Goal: Information Seeking & Learning: Learn about a topic

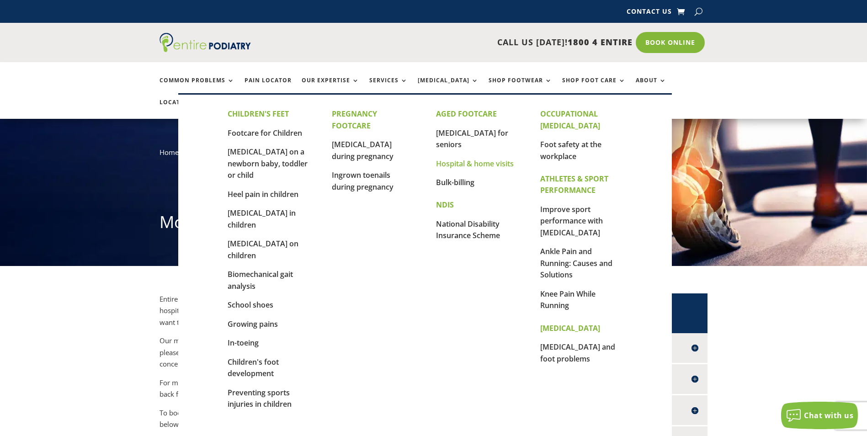
click at [465, 159] on link "Hospital & home visits" at bounding box center [475, 164] width 78 height 10
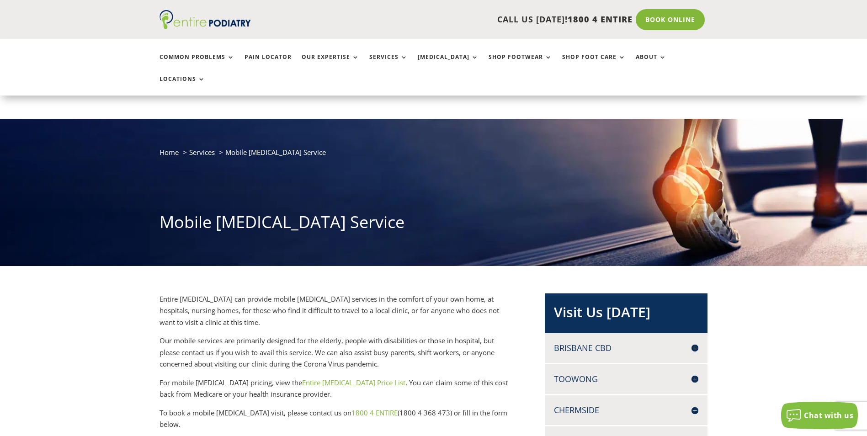
scroll to position [37, 0]
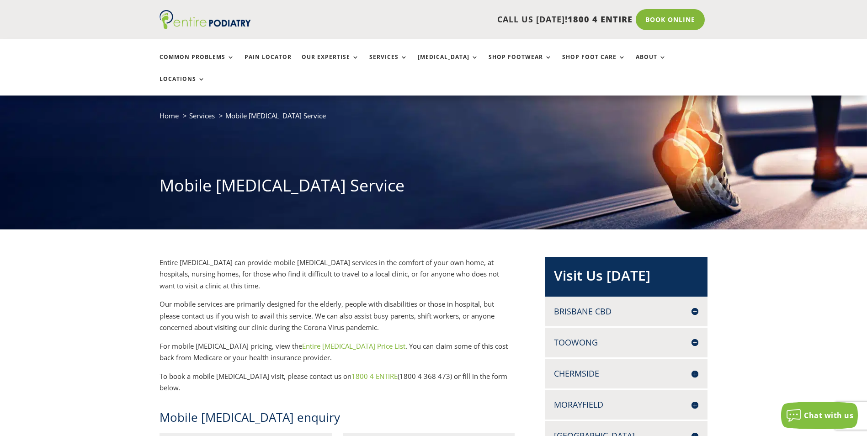
click at [337, 341] on link "Entire [MEDICAL_DATA] Price List" at bounding box center [353, 345] width 103 height 9
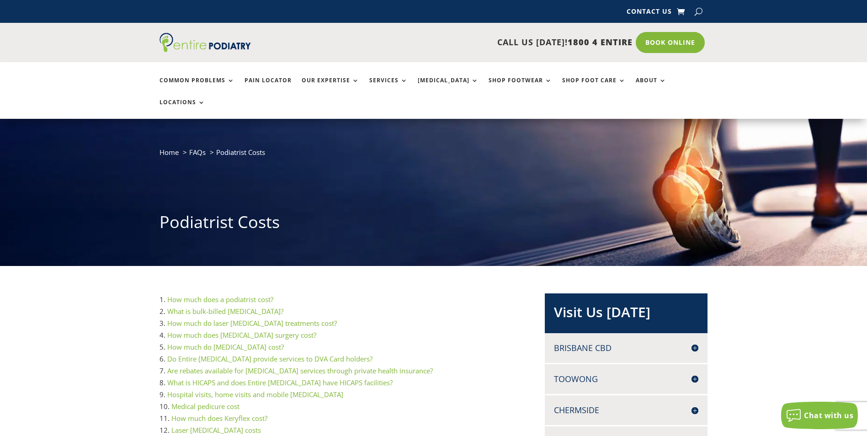
click at [305, 390] on link "Hospital visits, home visits and mobile podiatry" at bounding box center [255, 394] width 176 height 9
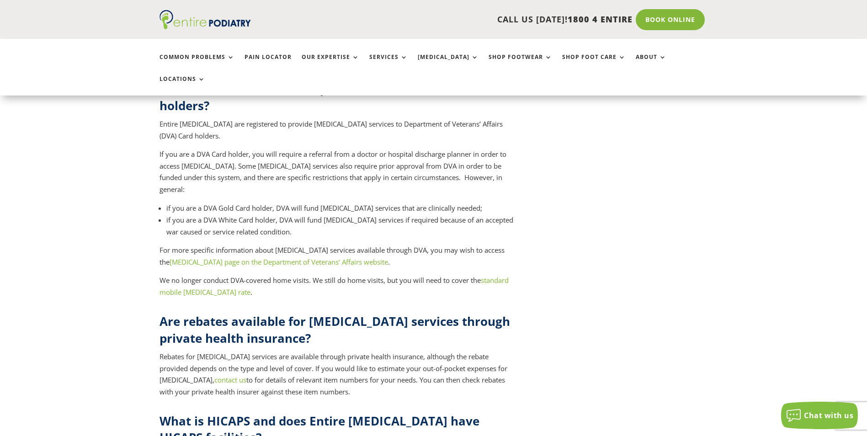
scroll to position [3284, 0]
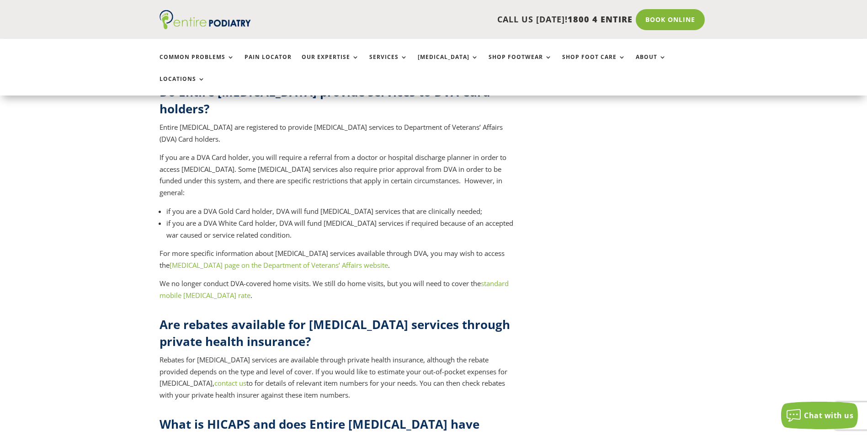
click at [495, 279] on link "standard mobile podiatry rate" at bounding box center [334, 289] width 349 height 21
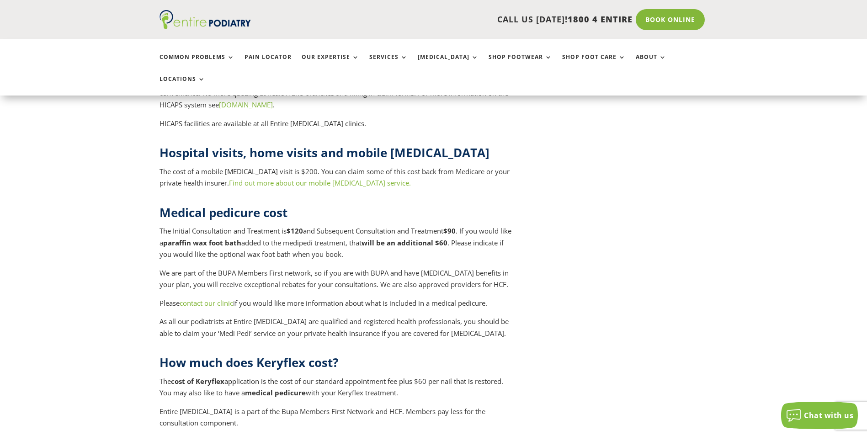
scroll to position [3686, 0]
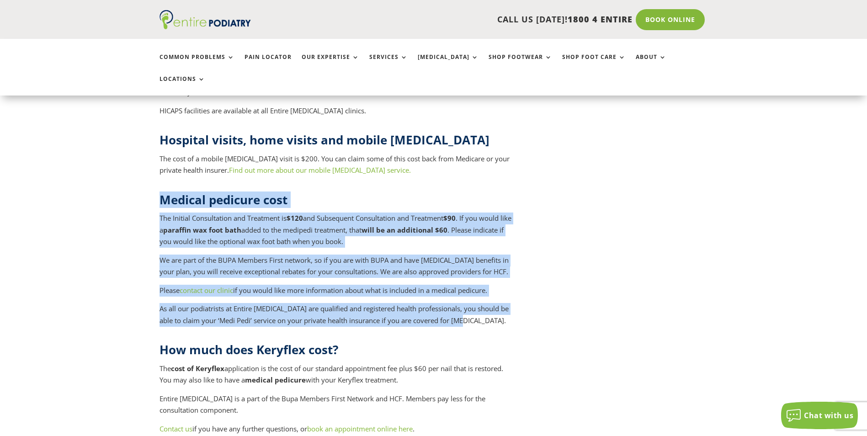
drag, startPoint x: 161, startPoint y: 104, endPoint x: 477, endPoint y: 223, distance: 337.0
click at [477, 223] on div "Medical pedicure cost The Initial Consultation and Treatment is $120 and Subseq…" at bounding box center [338, 259] width 356 height 135
copy div "Medical pedicure cost The Initial Consultation and Treatment is $120 and Subseq…"
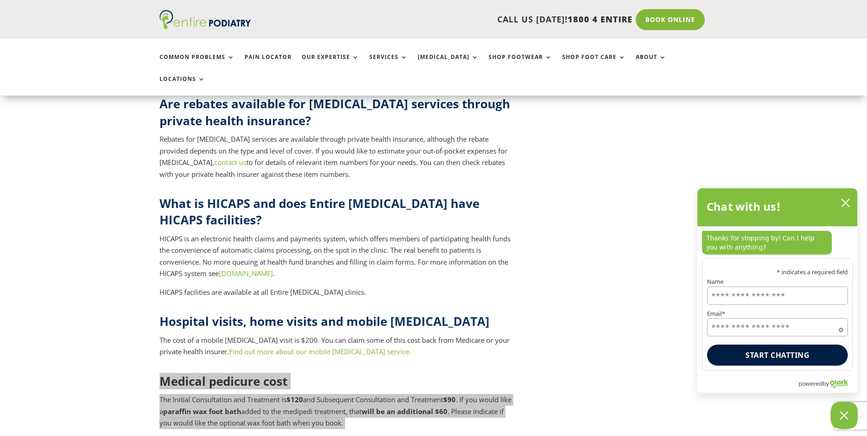
scroll to position [3503, 0]
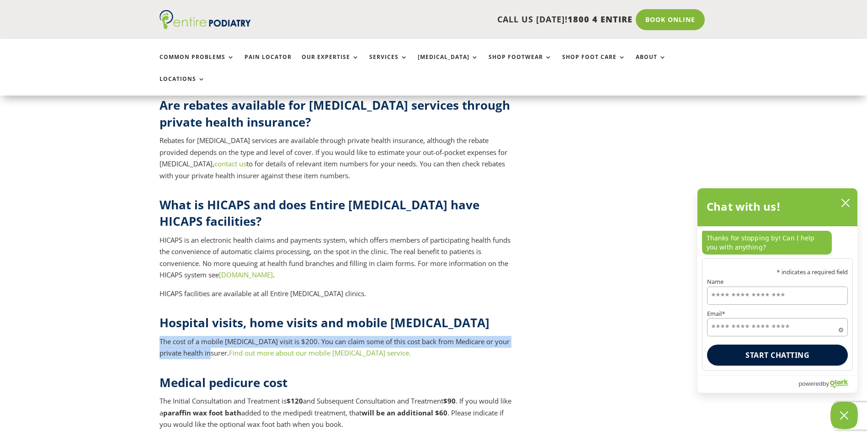
drag, startPoint x: 160, startPoint y: 243, endPoint x: 206, endPoint y: 258, distance: 48.6
click at [206, 336] on p "The cost of a mobile podiatry visit is $200. You can claim some of this cost ba…" at bounding box center [338, 347] width 356 height 23
drag, startPoint x: 206, startPoint y: 258, endPoint x: 181, endPoint y: 250, distance: 26.3
copy p "The cost of a mobile podiatry visit is $200. You can claim some of this cost ba…"
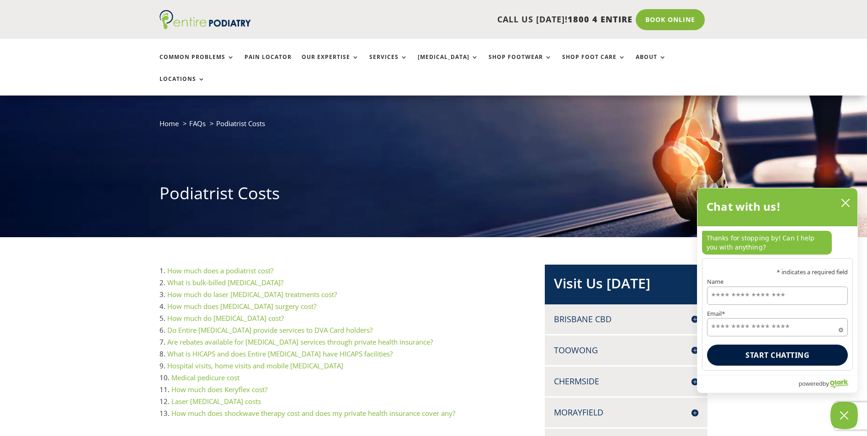
scroll to position [0, 0]
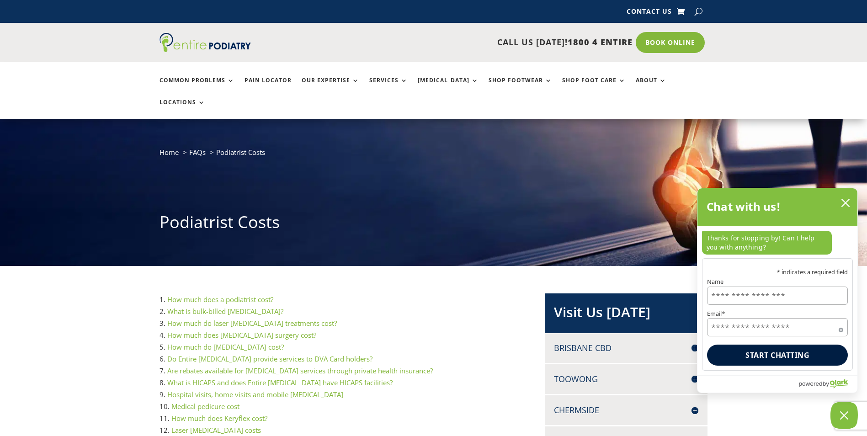
click at [287, 390] on link "Hospital visits, home visits and mobile podiatry" at bounding box center [255, 394] width 176 height 9
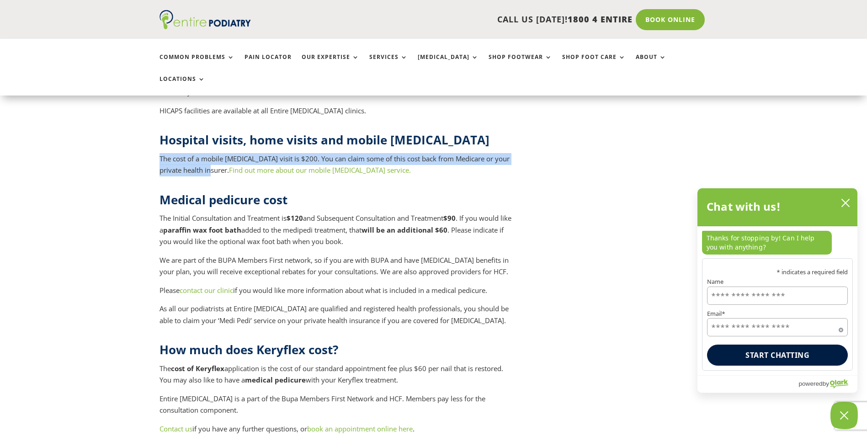
scroll to position [3613, 0]
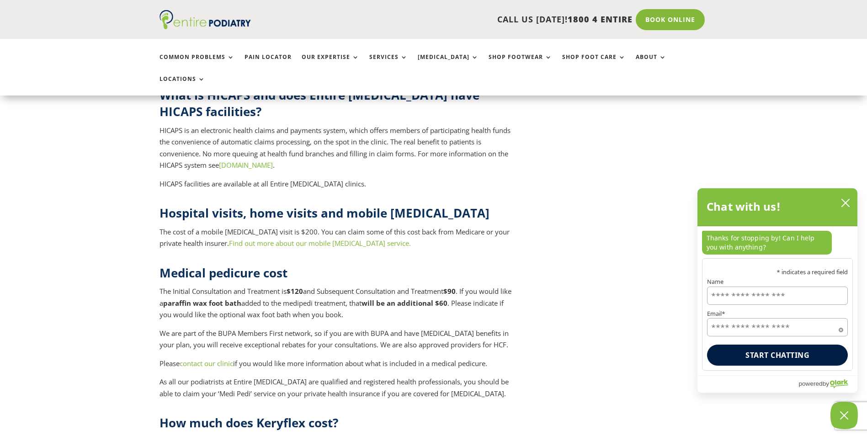
click at [351, 265] on h2 "Medical pedicure cost" at bounding box center [338, 275] width 356 height 21
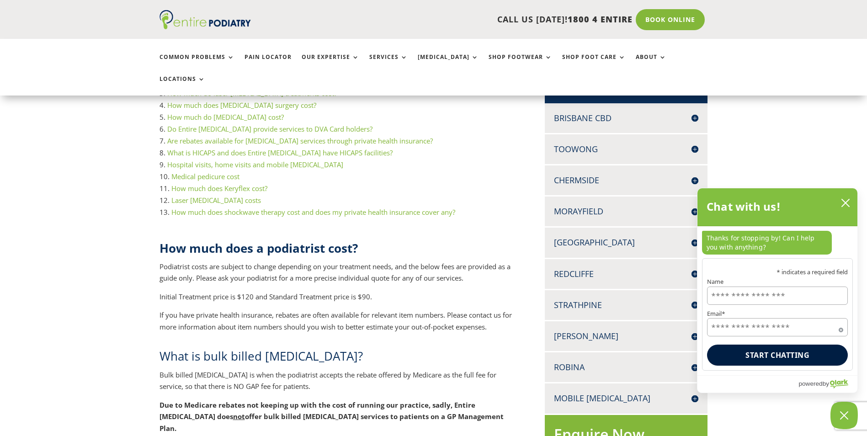
scroll to position [0, 0]
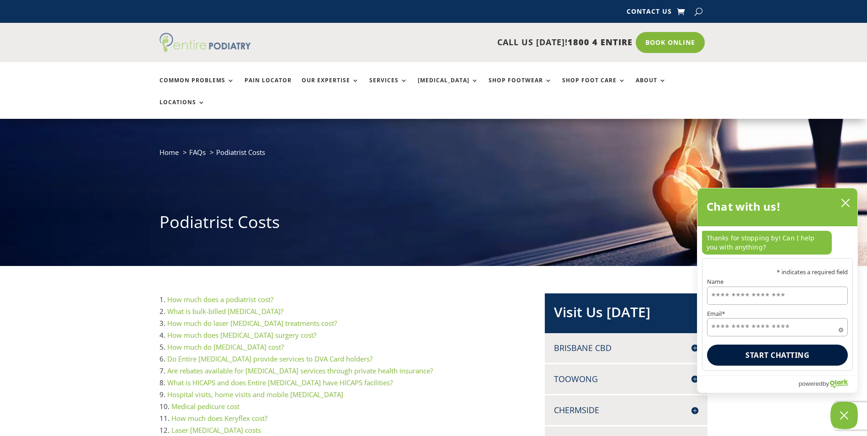
click at [174, 51] on img at bounding box center [205, 42] width 91 height 19
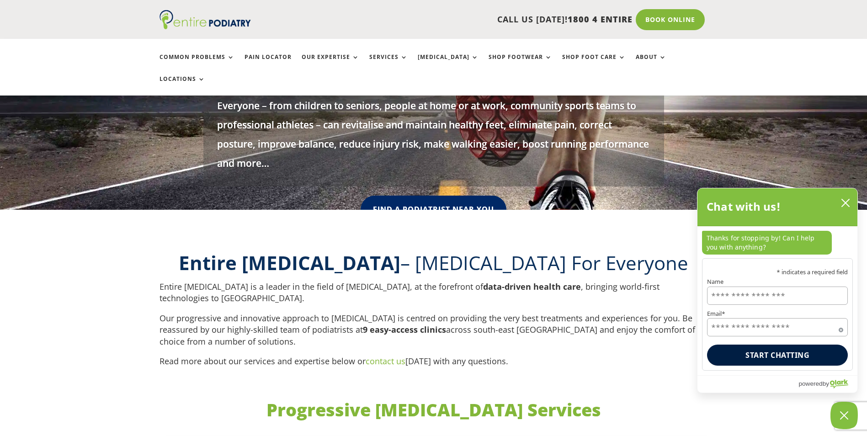
scroll to position [183, 0]
click at [408, 196] on link "Find A Podiatrist Near You" at bounding box center [433, 211] width 149 height 31
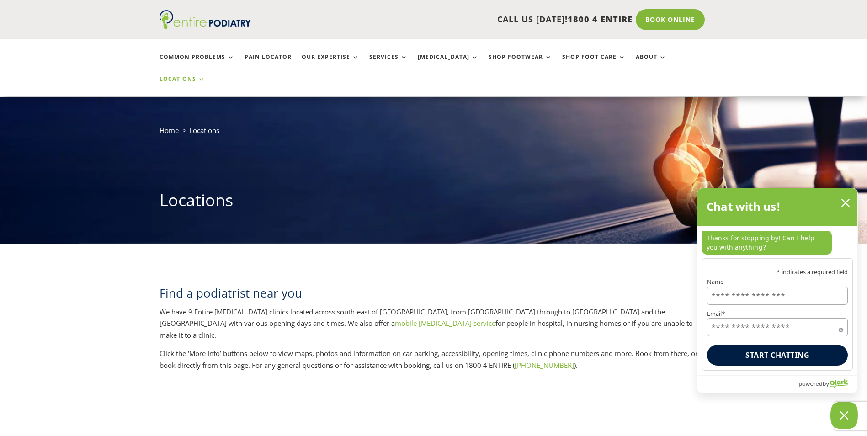
scroll to position [37, 0]
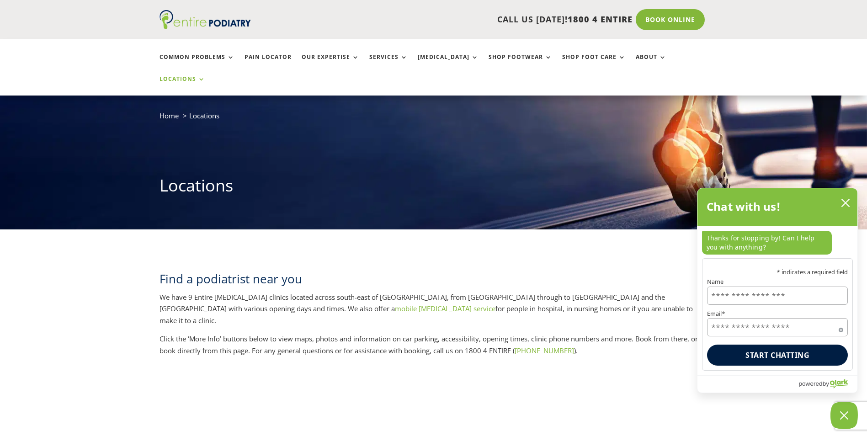
click at [845, 199] on icon "close chatbox" at bounding box center [845, 202] width 9 height 9
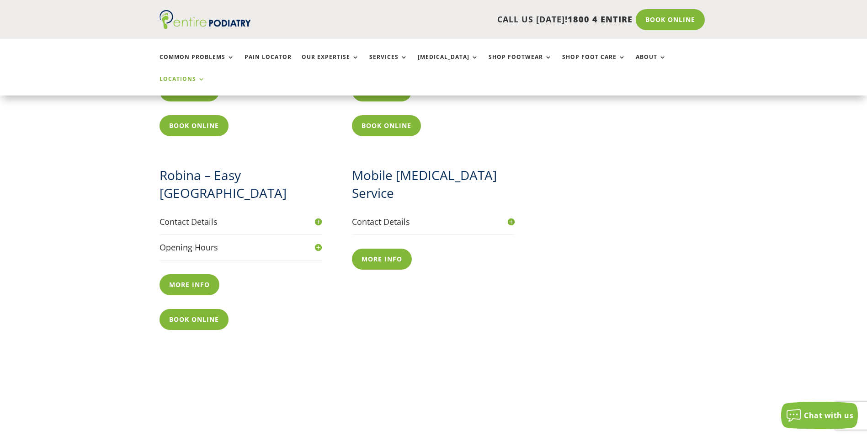
scroll to position [1024, 0]
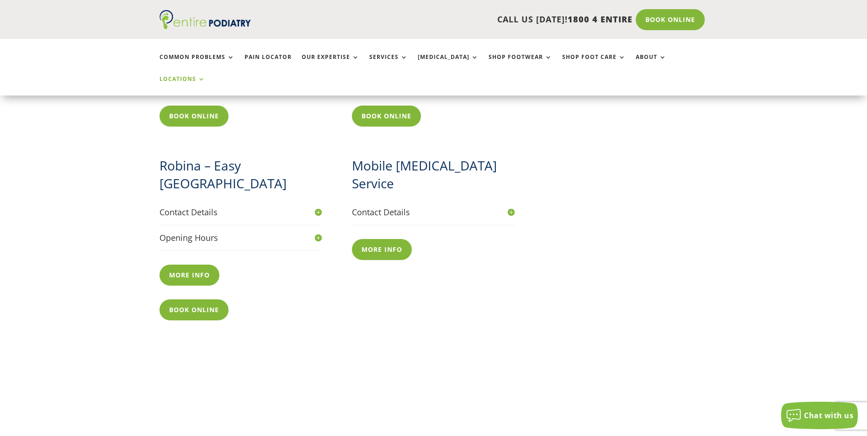
click at [511, 207] on h4 "Contact Details" at bounding box center [433, 212] width 163 height 11
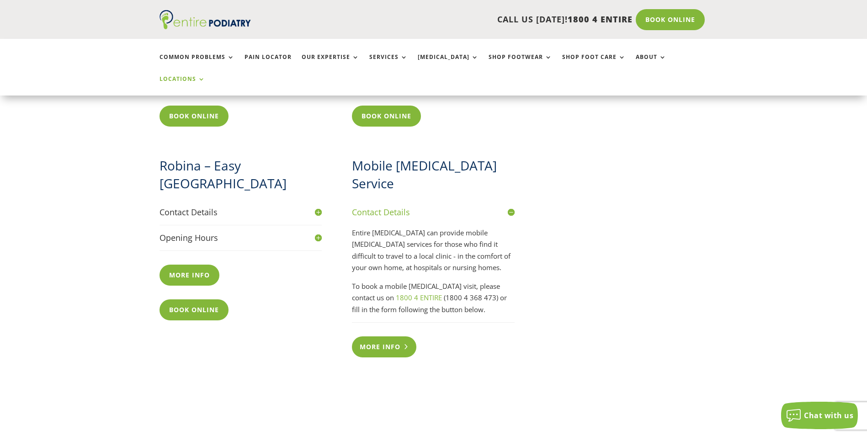
click at [369, 336] on link "More info" at bounding box center [384, 346] width 64 height 21
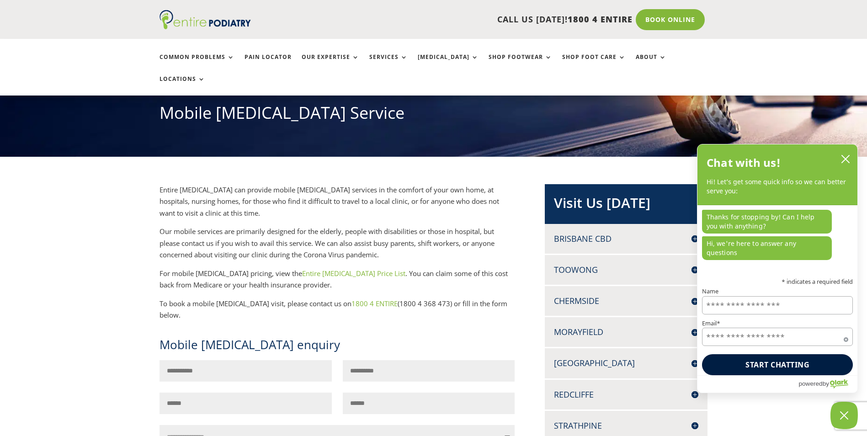
scroll to position [110, 0]
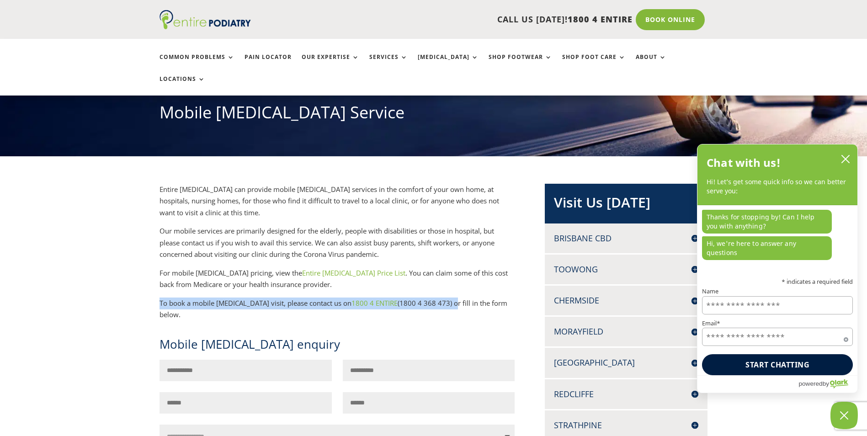
drag, startPoint x: 160, startPoint y: 279, endPoint x: 430, endPoint y: 286, distance: 269.8
click at [430, 298] on p "To book a mobile [MEDICAL_DATA] visit, please contact us on 1800 4 ENTIRE (1800…" at bounding box center [338, 309] width 356 height 23
drag, startPoint x: 430, startPoint y: 286, endPoint x: 390, endPoint y: 281, distance: 40.1
copy p "To book a mobile podiatry visit, please contact us on 1800 4 ENTIRE (1800 4 368…"
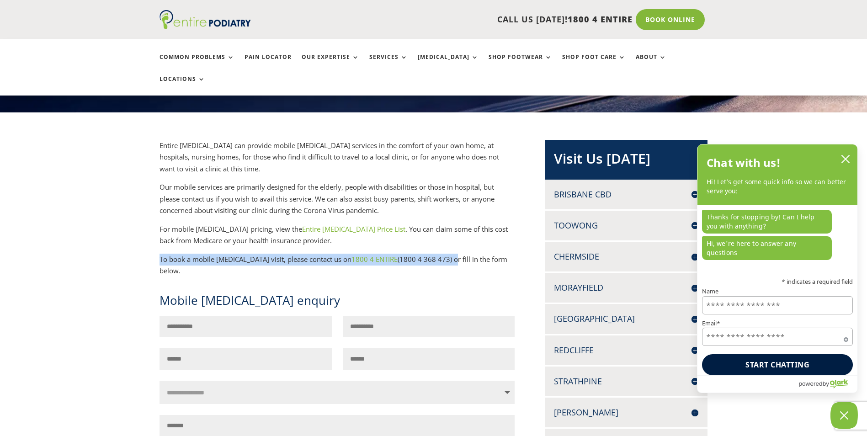
scroll to position [146, 0]
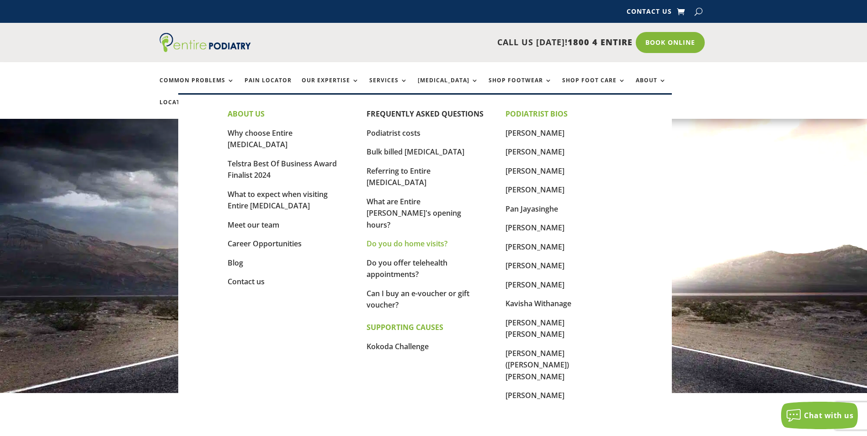
click at [401, 239] on link "Do you do home visits?" at bounding box center [407, 244] width 81 height 10
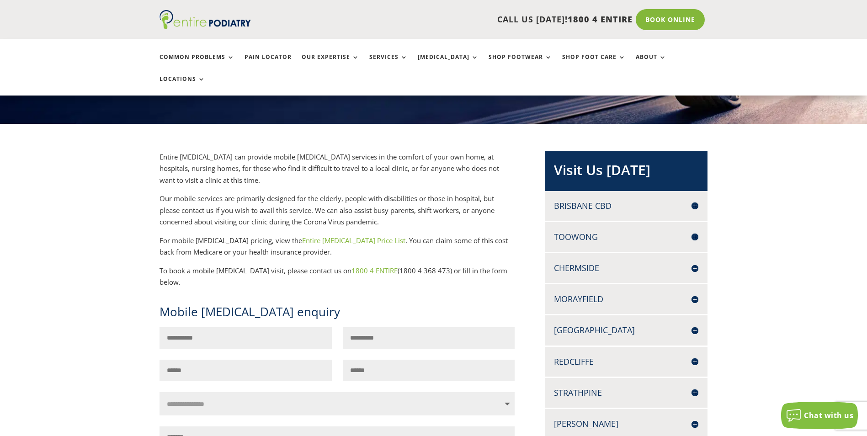
scroll to position [146, 0]
